Goal: Information Seeking & Learning: Compare options

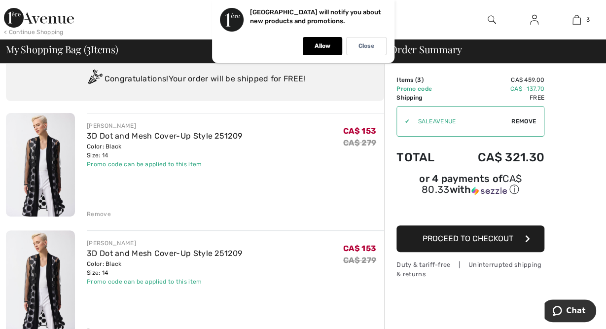
click at [225, 282] on div "Promo code can be applied to this item" at bounding box center [164, 281] width 155 height 9
click at [100, 212] on div "Remove" at bounding box center [99, 214] width 24 height 9
click at [106, 210] on div "Remove" at bounding box center [99, 214] width 24 height 9
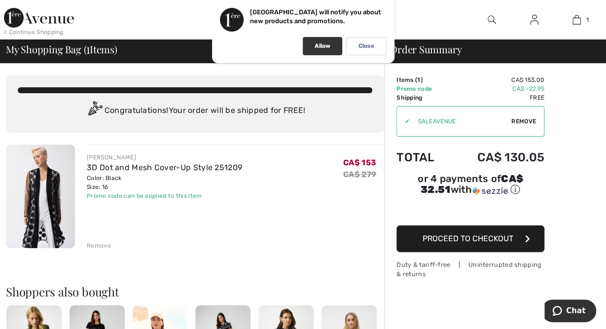
click at [326, 50] on div "Allow" at bounding box center [322, 46] width 39 height 18
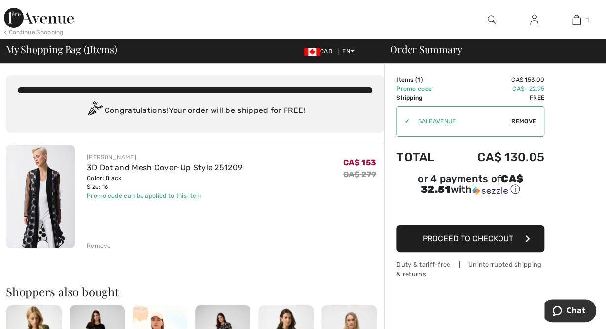
click at [323, 53] on span "CAD" at bounding box center [320, 51] width 32 height 7
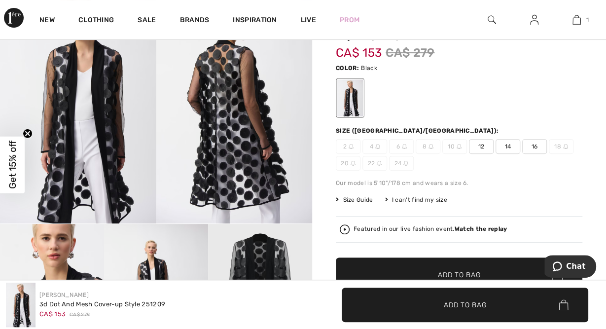
scroll to position [105, 0]
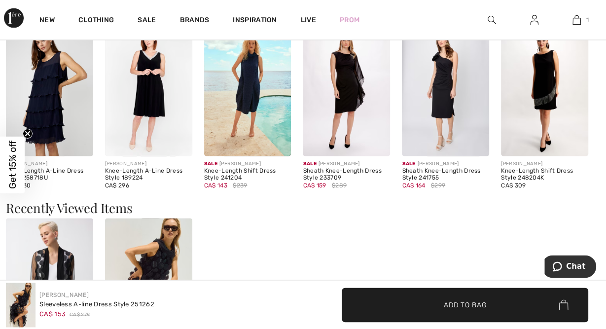
scroll to position [866, 0]
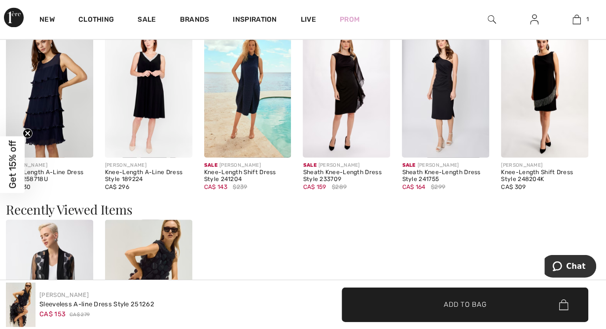
click at [48, 127] on img at bounding box center [49, 92] width 87 height 131
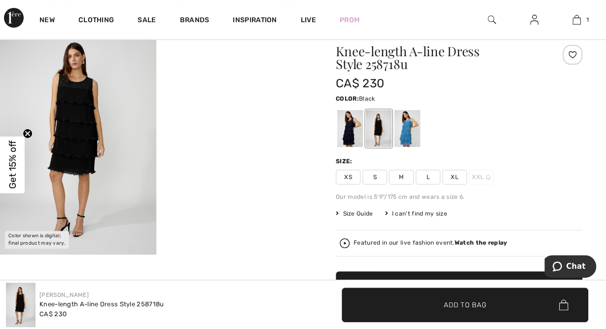
scroll to position [77, 0]
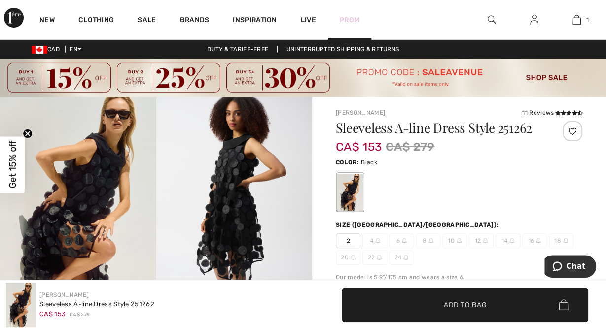
click at [353, 19] on link "Prom" at bounding box center [350, 20] width 20 height 10
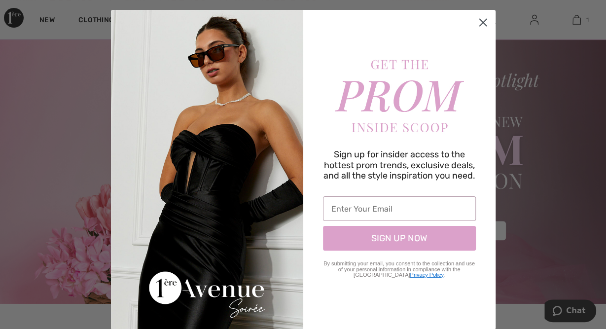
click at [486, 24] on circle "Close dialog" at bounding box center [482, 22] width 16 height 16
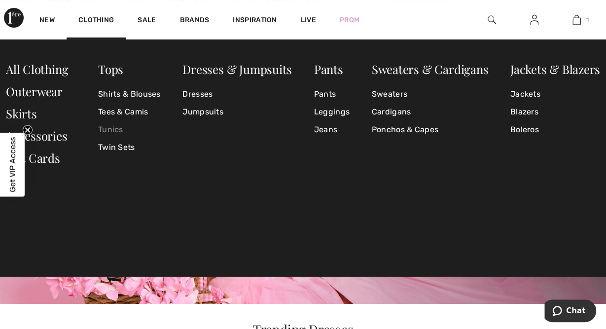
click at [123, 125] on link "Tunics" at bounding box center [129, 130] width 63 height 18
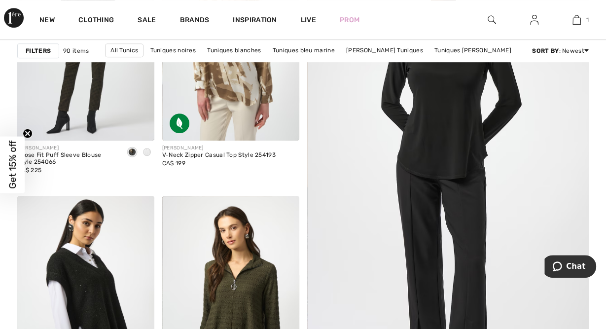
scroll to position [240, 0]
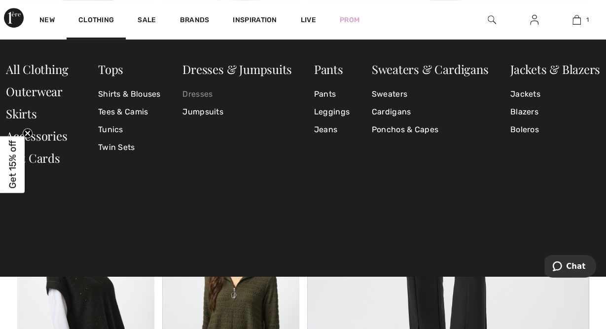
click at [207, 93] on link "Dresses" at bounding box center [236, 94] width 109 height 18
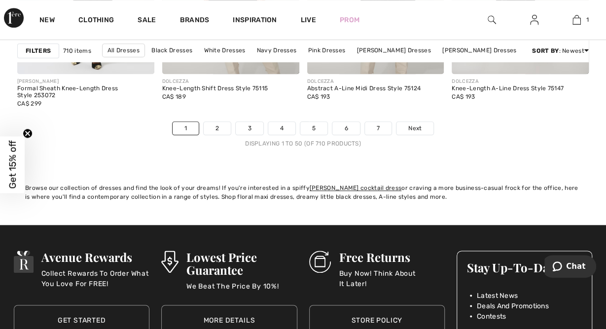
scroll to position [4070, 0]
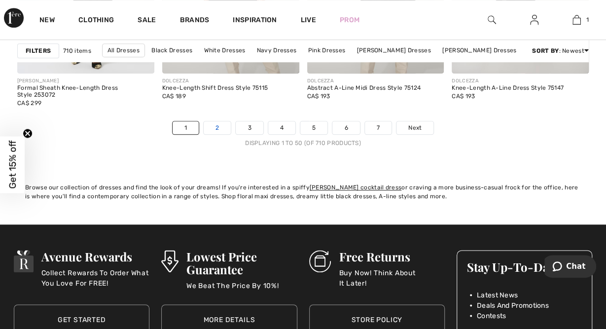
click at [218, 127] on link "2" at bounding box center [217, 127] width 27 height 13
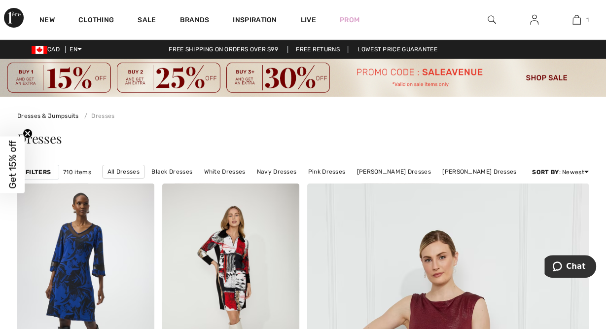
click at [46, 171] on strong "Filters" at bounding box center [38, 172] width 25 height 9
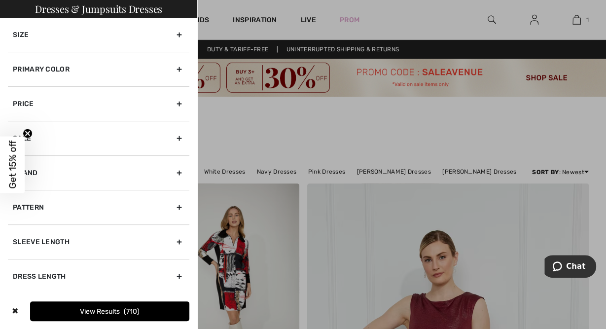
click at [182, 32] on div "Size" at bounding box center [98, 35] width 181 height 34
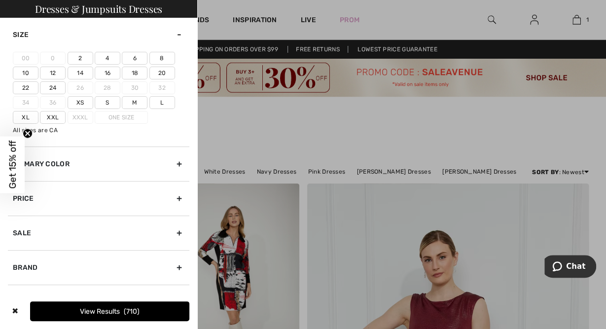
click at [74, 70] on label "14" at bounding box center [81, 73] width 26 height 13
click at [0, 0] on input"] "14" at bounding box center [0, 0] width 0 height 0
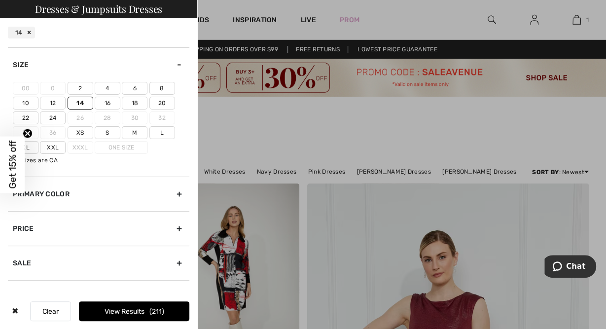
click at [108, 102] on label "16" at bounding box center [108, 103] width 26 height 13
click at [0, 0] on input"] "16" at bounding box center [0, 0] width 0 height 0
click at [56, 148] on label "Xxl" at bounding box center [53, 147] width 26 height 13
click at [0, 0] on input"] "Xxl" at bounding box center [0, 0] width 0 height 0
click at [125, 307] on button "View Results 300" at bounding box center [134, 311] width 110 height 20
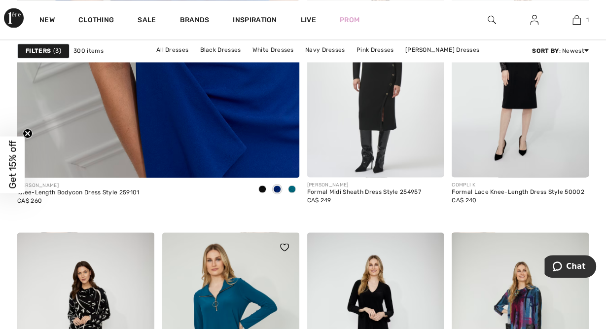
scroll to position [2567, 0]
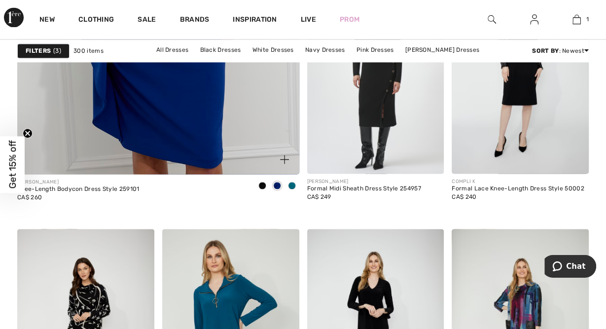
click at [293, 182] on span at bounding box center [292, 186] width 8 height 8
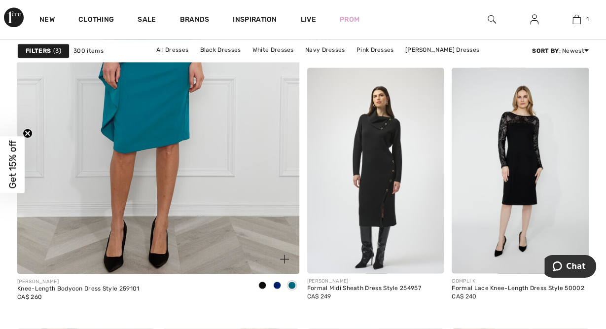
scroll to position [2468, 0]
click at [277, 281] on span at bounding box center [277, 285] width 8 height 8
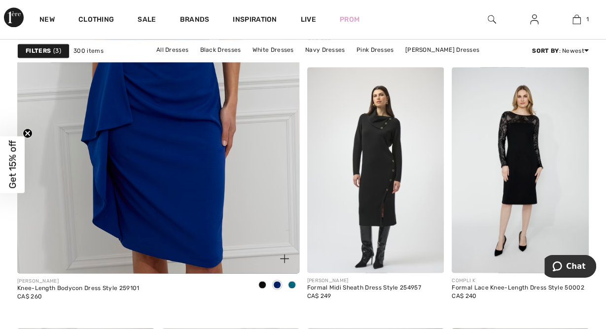
click at [259, 283] on span at bounding box center [262, 285] width 8 height 8
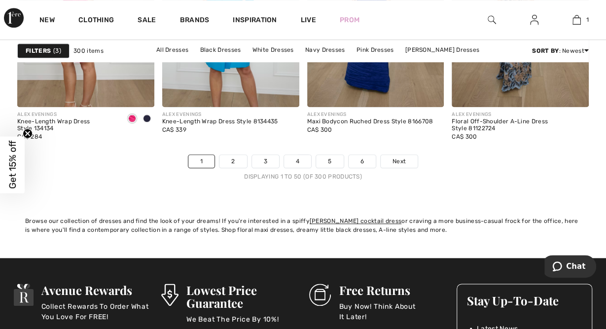
scroll to position [4036, 0]
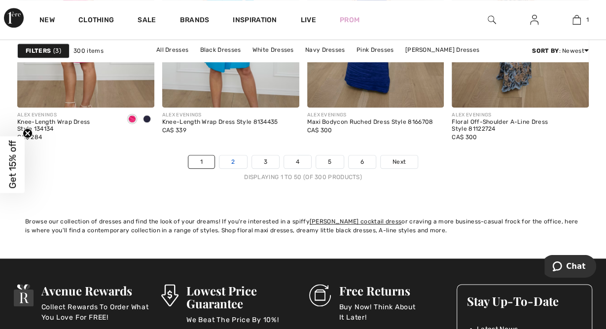
click at [236, 157] on link "2" at bounding box center [232, 161] width 27 height 13
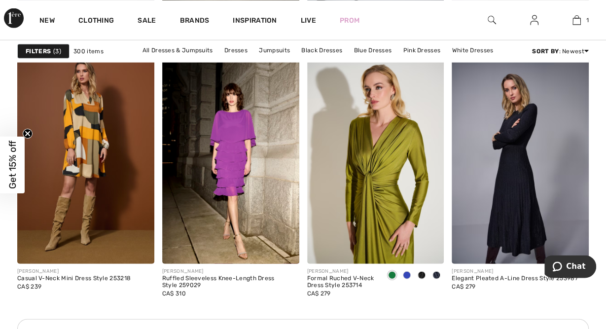
scroll to position [3016, 0]
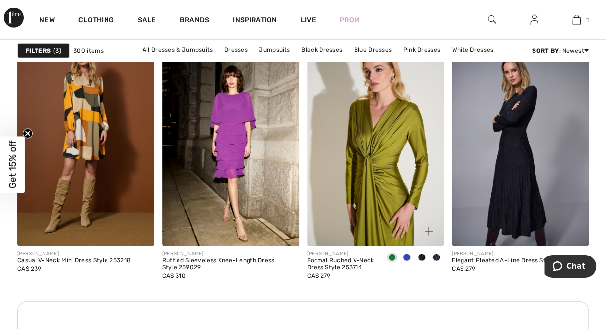
click at [344, 177] on img at bounding box center [375, 143] width 137 height 206
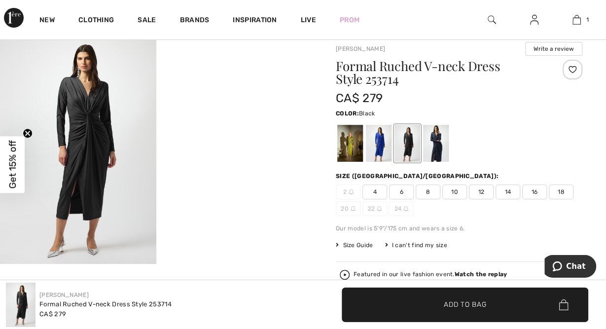
scroll to position [77, 0]
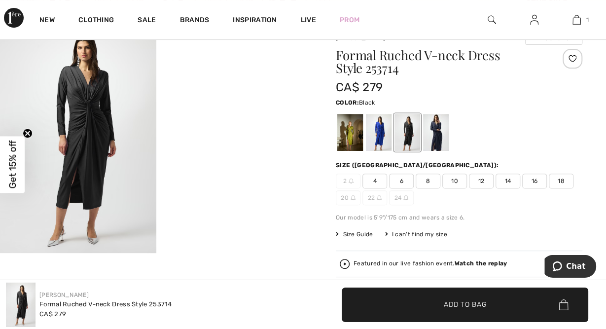
click at [420, 123] on div at bounding box center [408, 132] width 26 height 37
click at [400, 141] on div at bounding box center [408, 132] width 26 height 37
click at [435, 144] on div at bounding box center [436, 132] width 26 height 37
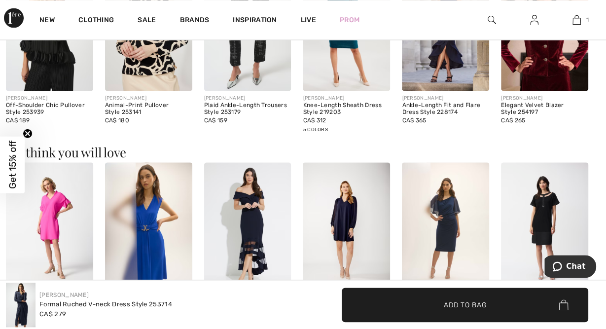
scroll to position [774, 0]
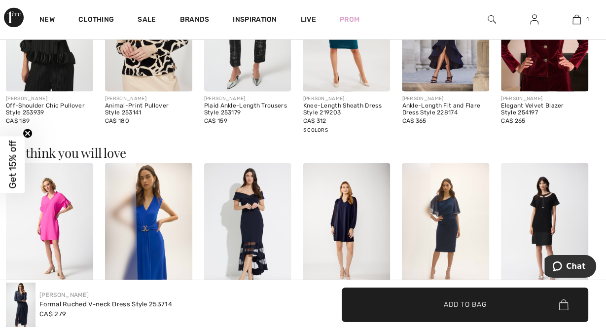
click at [261, 217] on img at bounding box center [247, 228] width 87 height 131
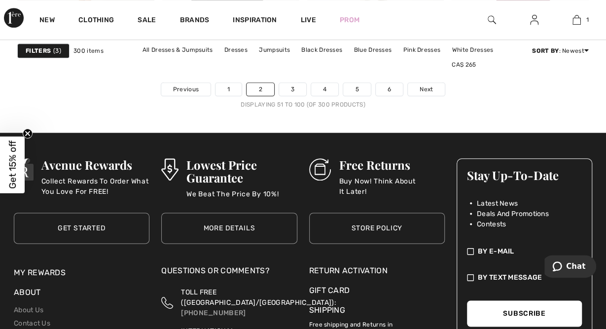
scroll to position [4110, 0]
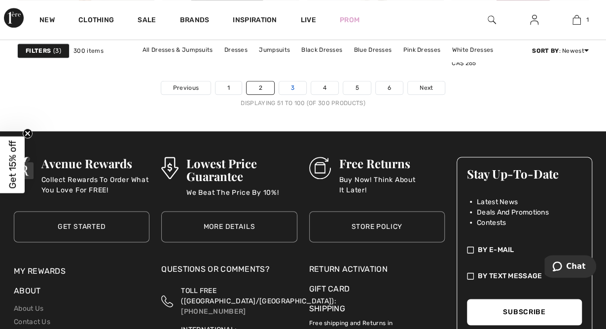
click at [295, 88] on link "3" at bounding box center [292, 87] width 27 height 13
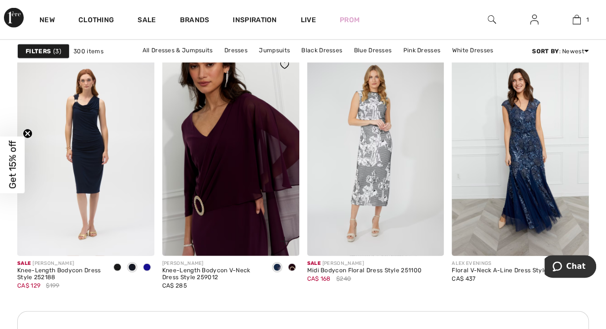
scroll to position [3026, 0]
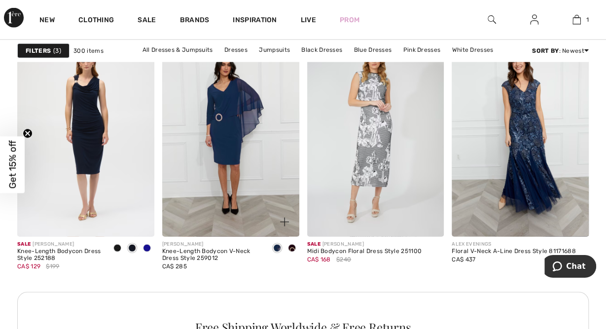
click at [293, 244] on span at bounding box center [292, 248] width 8 height 8
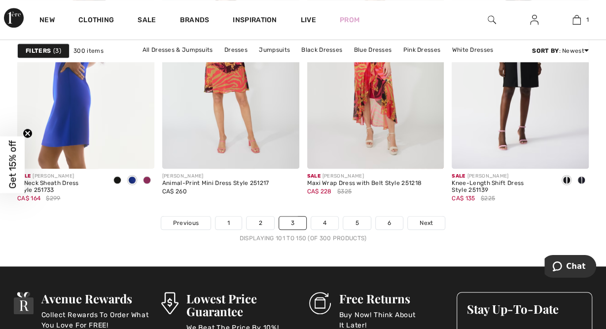
scroll to position [3975, 0]
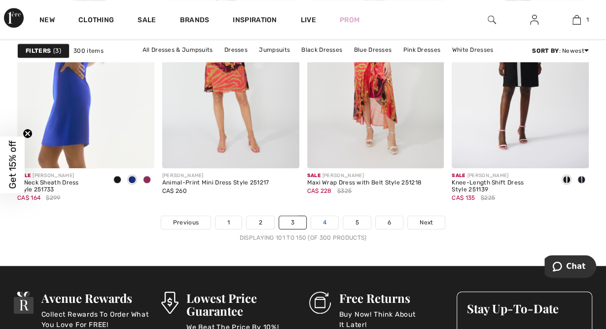
click at [324, 220] on link "4" at bounding box center [324, 222] width 27 height 13
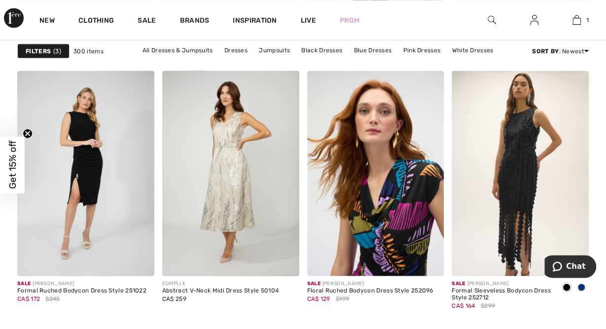
scroll to position [896, 0]
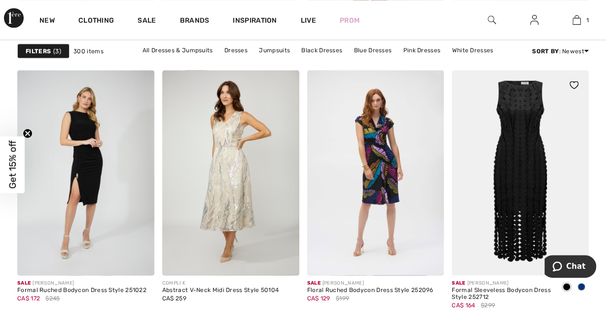
click at [503, 198] on img at bounding box center [520, 173] width 137 height 206
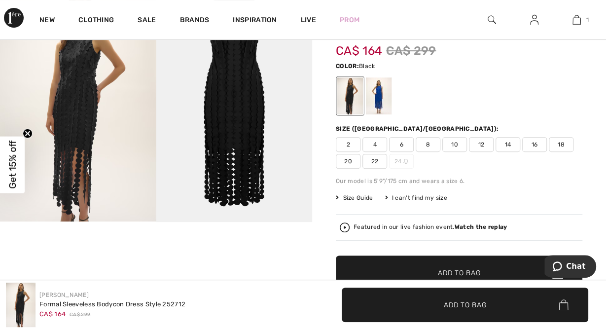
scroll to position [111, 0]
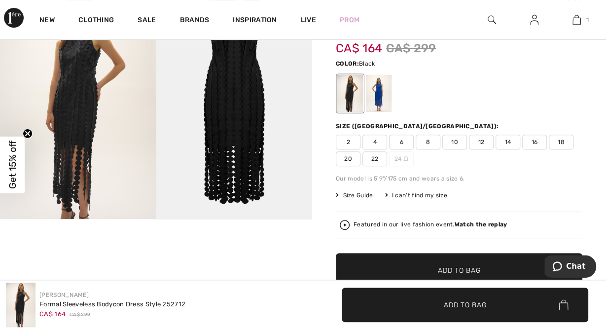
click at [232, 121] on img at bounding box center [234, 102] width 156 height 234
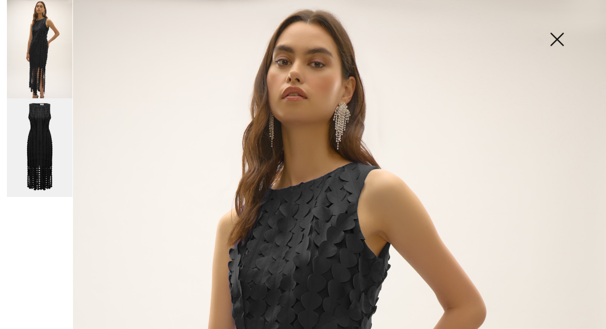
click at [260, 73] on img at bounding box center [234, 102] width 156 height 234
click at [538, 145] on span "16" at bounding box center [534, 142] width 25 height 15
click at [536, 143] on span "16" at bounding box center [534, 142] width 25 height 15
